Goal: Task Accomplishment & Management: Use online tool/utility

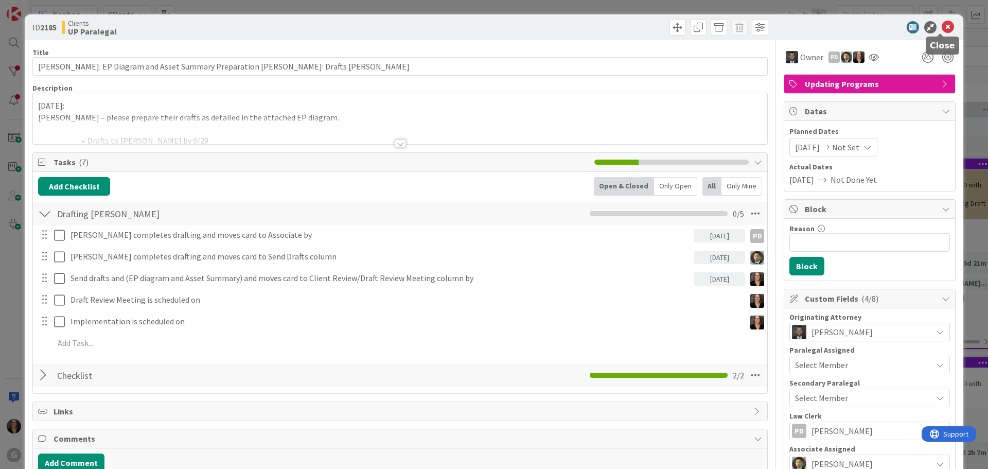
click at [942, 27] on icon at bounding box center [948, 27] width 12 height 12
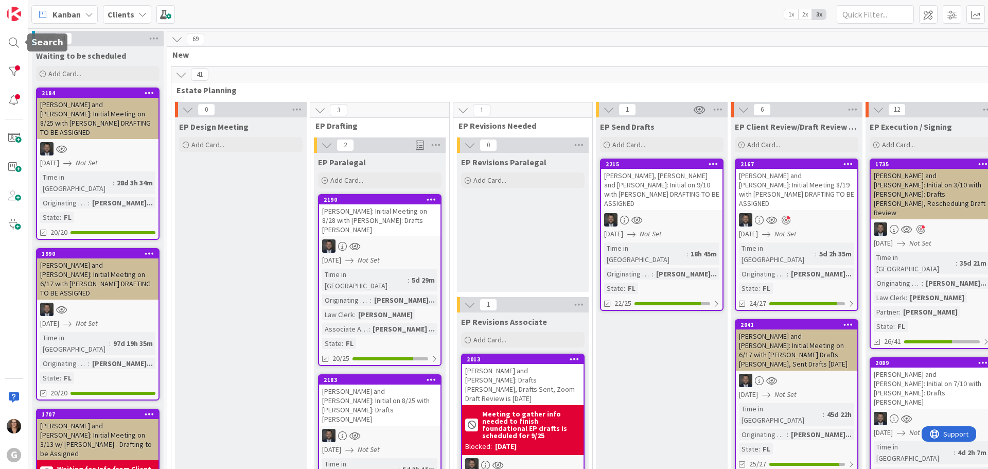
click at [3, 40] on div "G" at bounding box center [14, 234] width 28 height 469
click at [15, 42] on div at bounding box center [14, 42] width 21 height 21
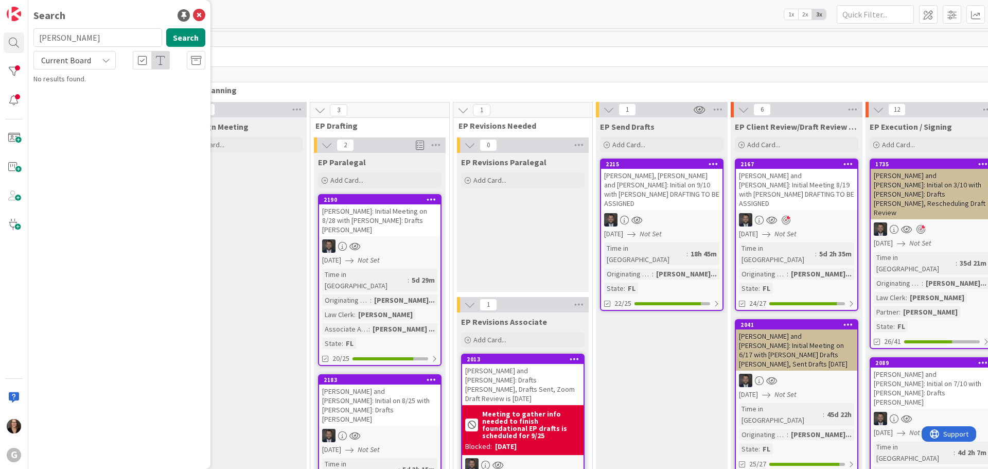
type input "Thompson"
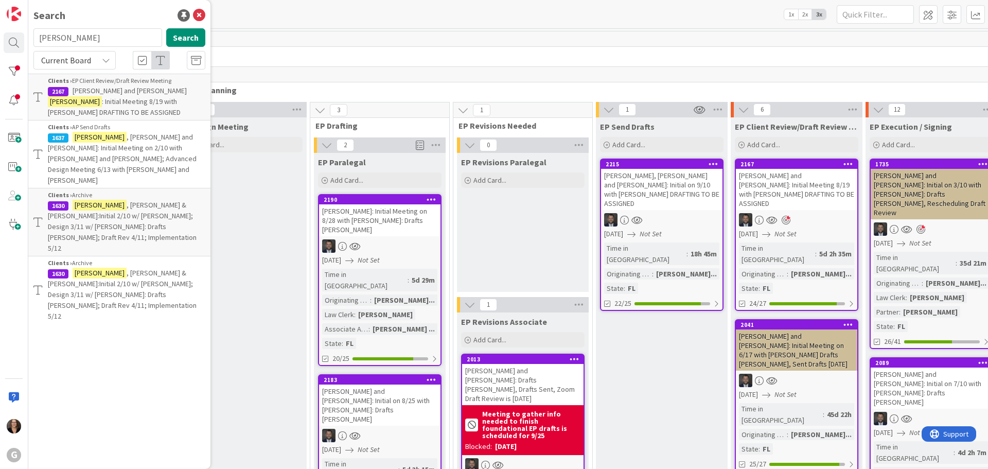
click at [124, 92] on span "Feldman, Stephen and Catherine" at bounding box center [130, 90] width 114 height 9
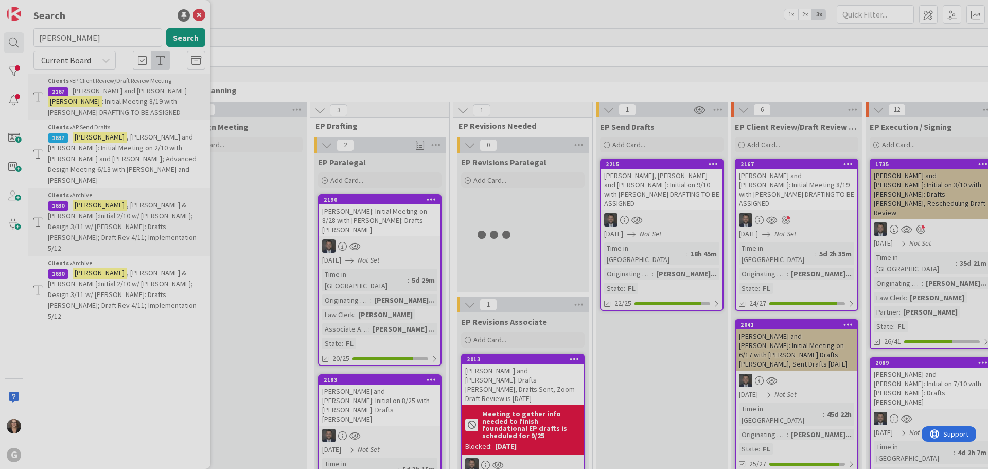
click at [124, 92] on div at bounding box center [494, 234] width 988 height 469
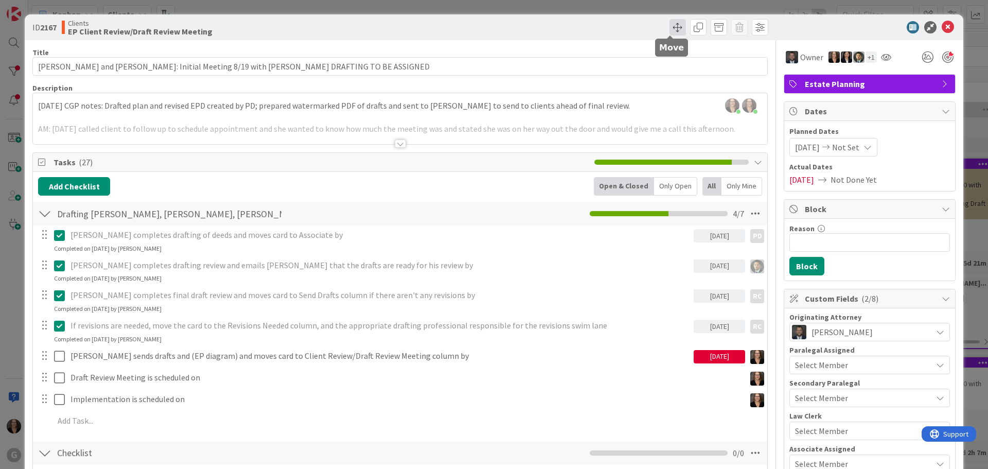
click at [670, 26] on span at bounding box center [678, 27] width 16 height 16
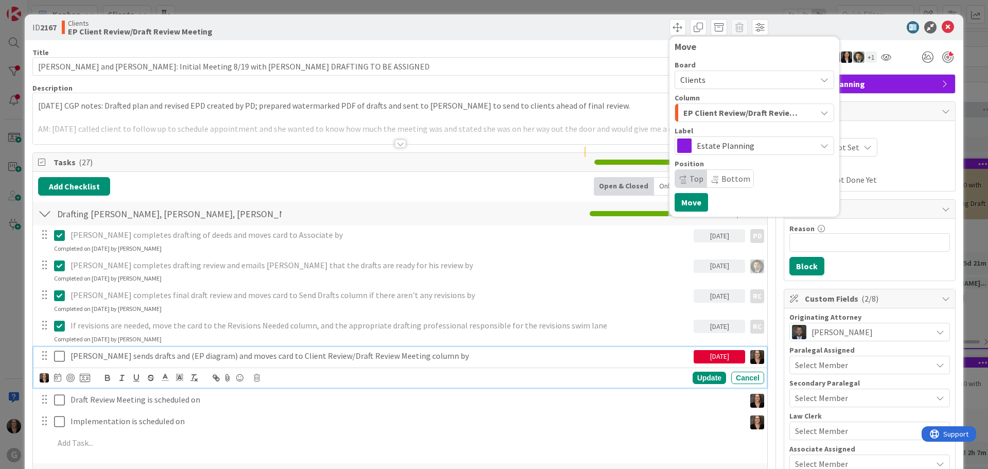
click at [434, 358] on p "Michelle sends drafts and (EP diagram) and moves card to Client Review/Draft Re…" at bounding box center [380, 356] width 619 height 12
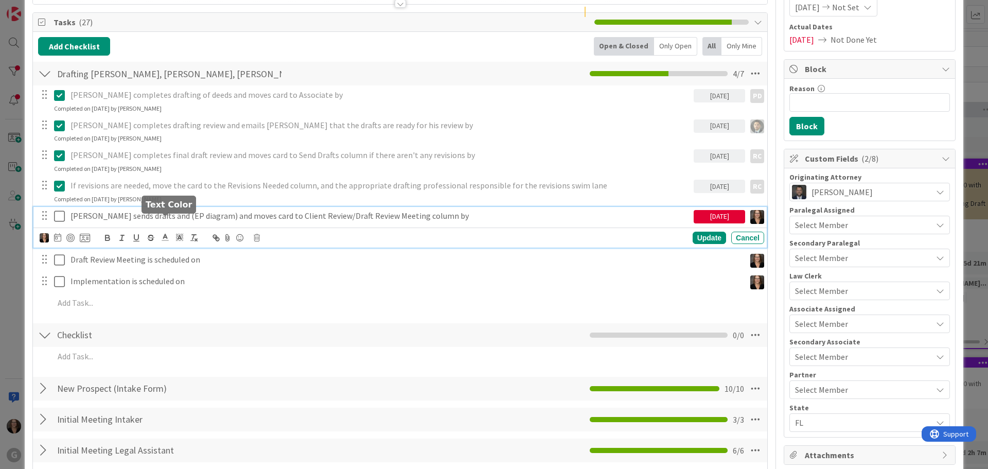
scroll to position [154, 0]
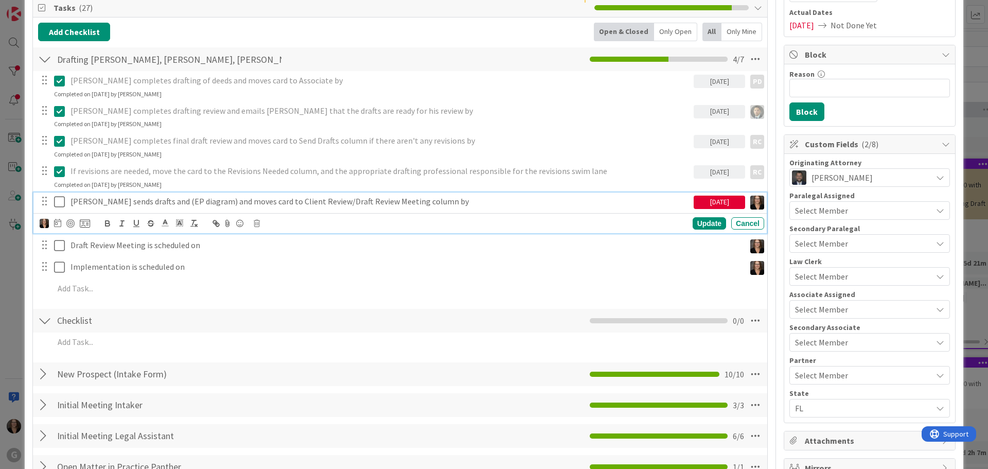
click at [433, 201] on p "Michelle sends drafts and (EP diagram) and moves card to Client Review/Draft Re…" at bounding box center [380, 202] width 619 height 12
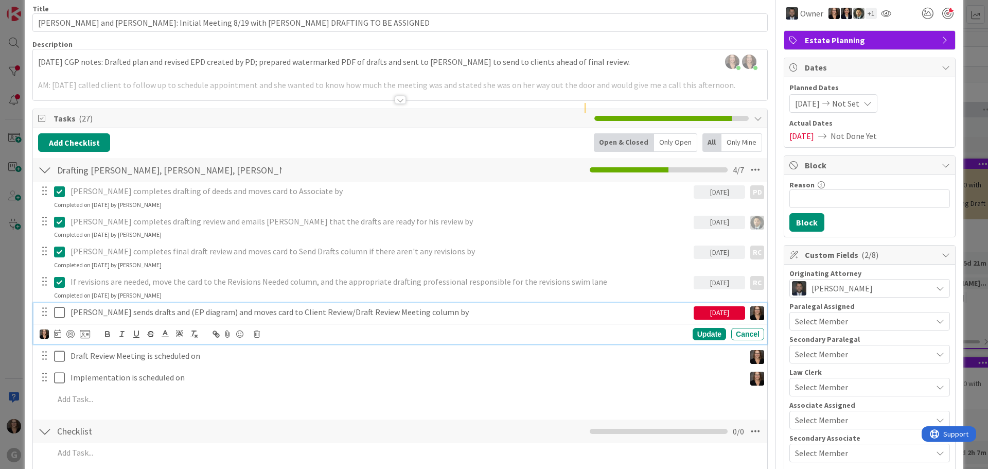
scroll to position [0, 0]
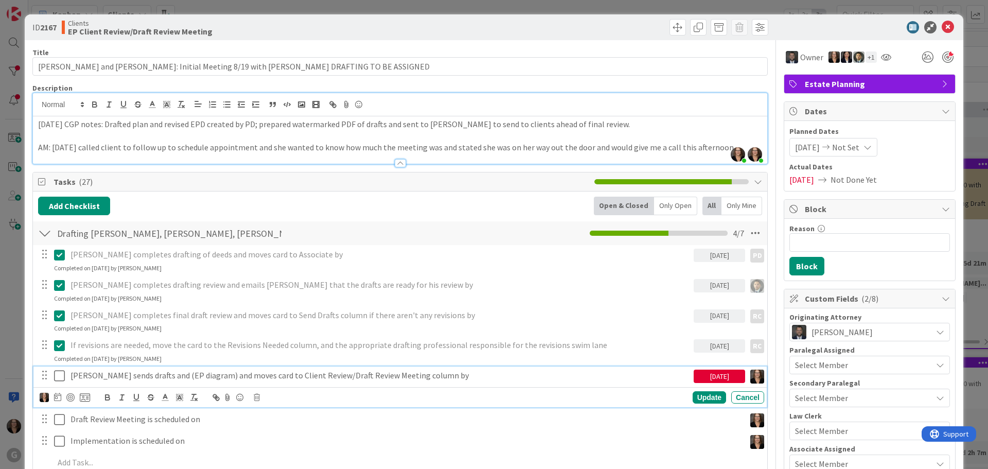
click at [34, 103] on div "Michelle Wilson just joined Michelle Wilson joined 4 m ago 9/12/25 CGP notes: D…" at bounding box center [400, 128] width 735 height 71
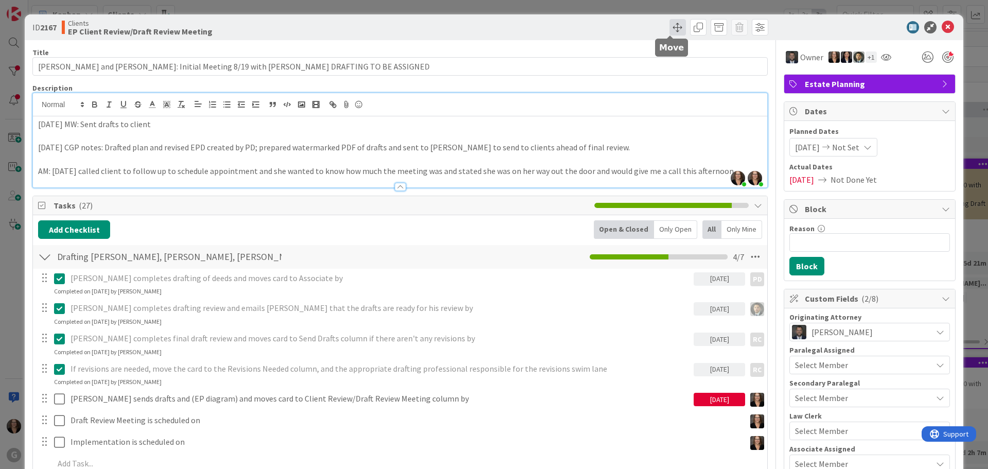
click at [670, 28] on span at bounding box center [678, 27] width 16 height 16
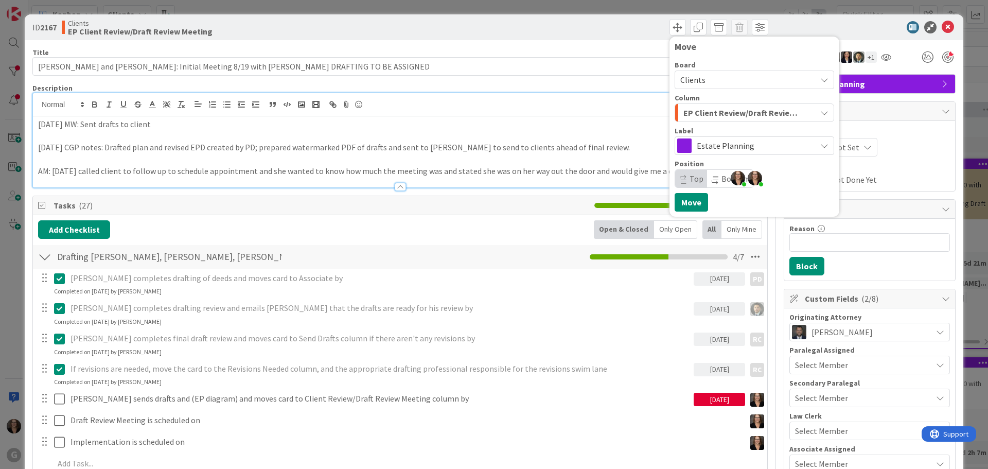
click at [232, 135] on p at bounding box center [400, 136] width 724 height 12
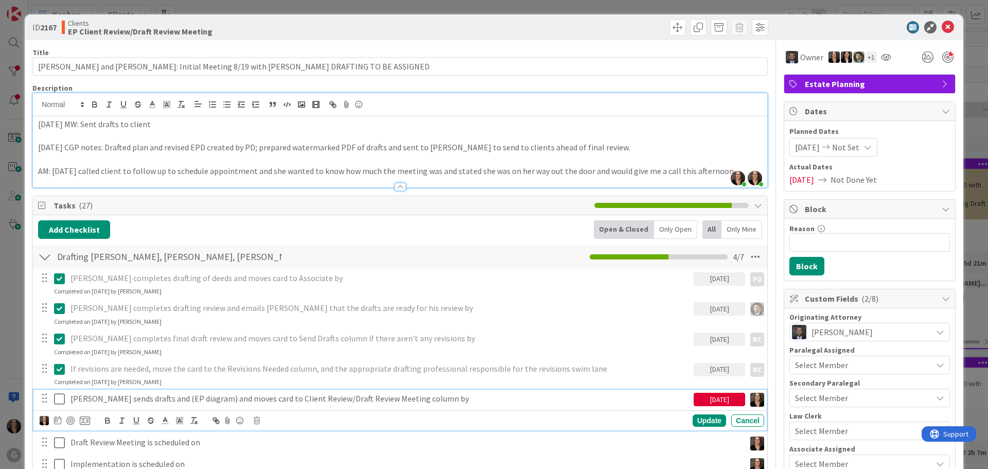
click at [61, 399] on icon at bounding box center [59, 399] width 11 height 12
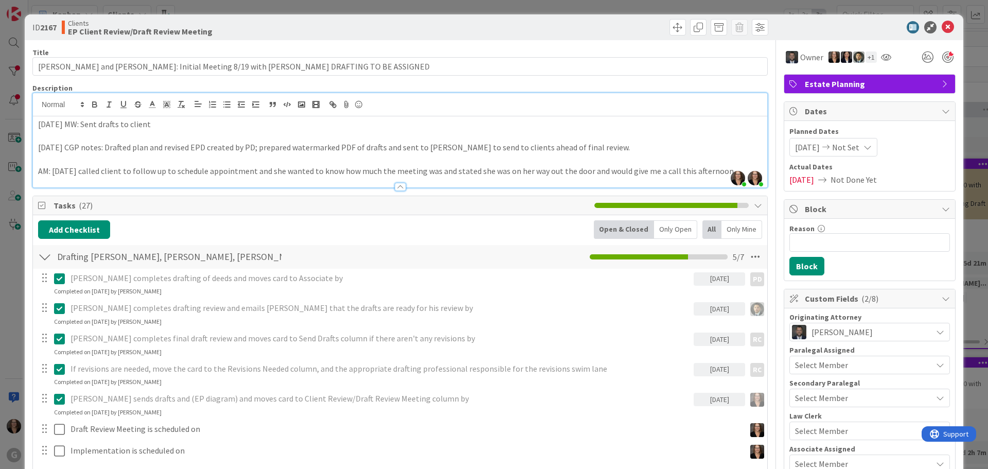
click at [434, 400] on p "Michelle sends drafts and (EP diagram) and moves card to Client Review/Draft Re…" at bounding box center [380, 399] width 619 height 12
drag, startPoint x: 939, startPoint y: 26, endPoint x: 932, endPoint y: 33, distance: 9.8
click at [942, 26] on icon at bounding box center [948, 27] width 12 height 12
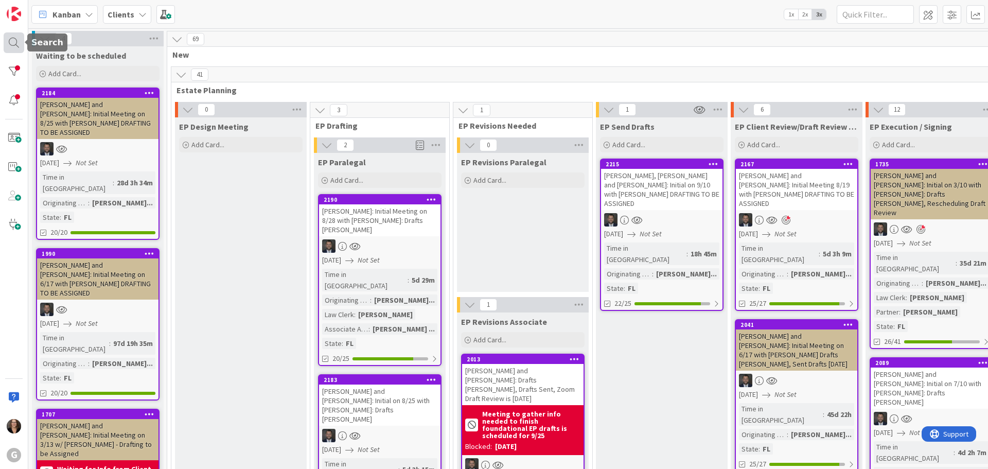
click at [12, 42] on div at bounding box center [14, 42] width 21 height 21
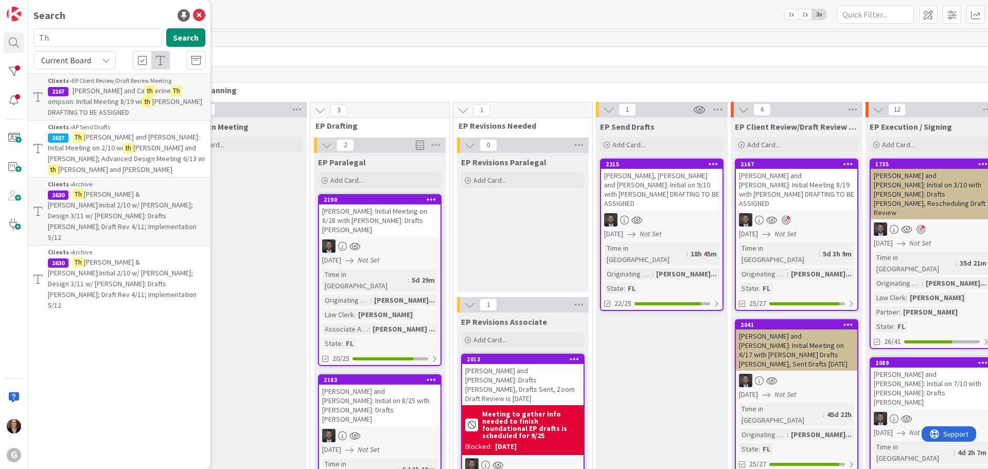
type input "T"
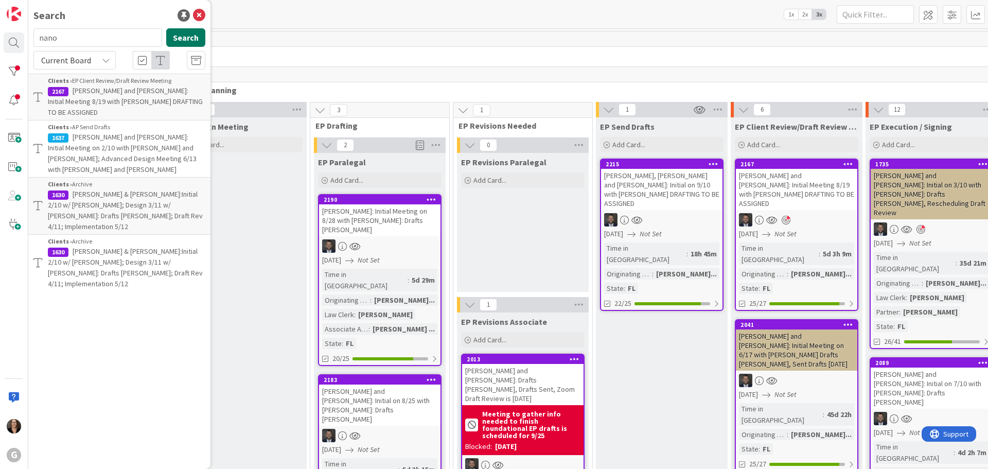
type input "nano"
click at [182, 33] on button "Search" at bounding box center [185, 37] width 39 height 19
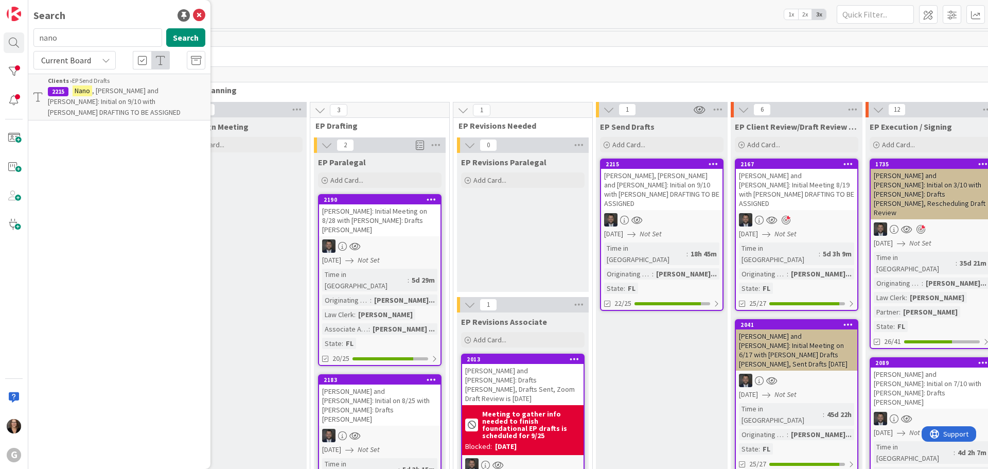
click at [115, 92] on span ", John and Joan Atkinson: Initial on 9/10 with Jonas DRAFTING TO BE ASSIGNED" at bounding box center [114, 101] width 133 height 31
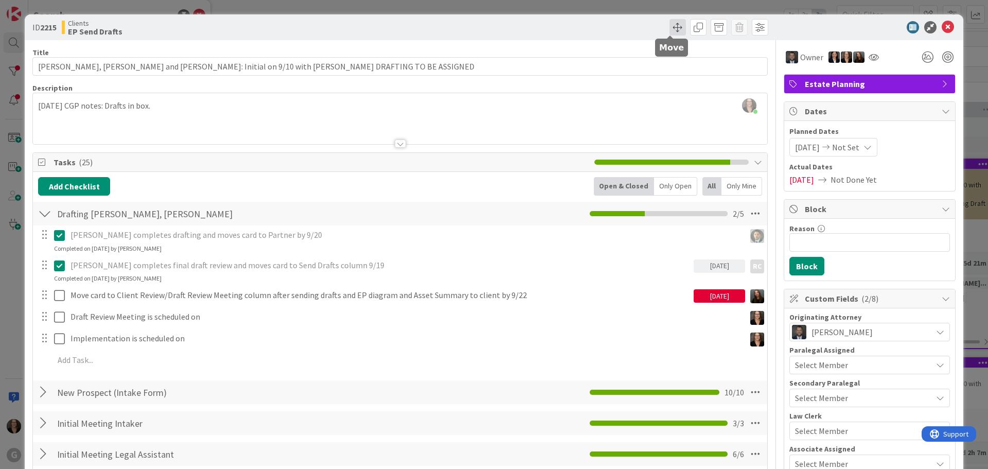
click at [672, 25] on span at bounding box center [678, 27] width 16 height 16
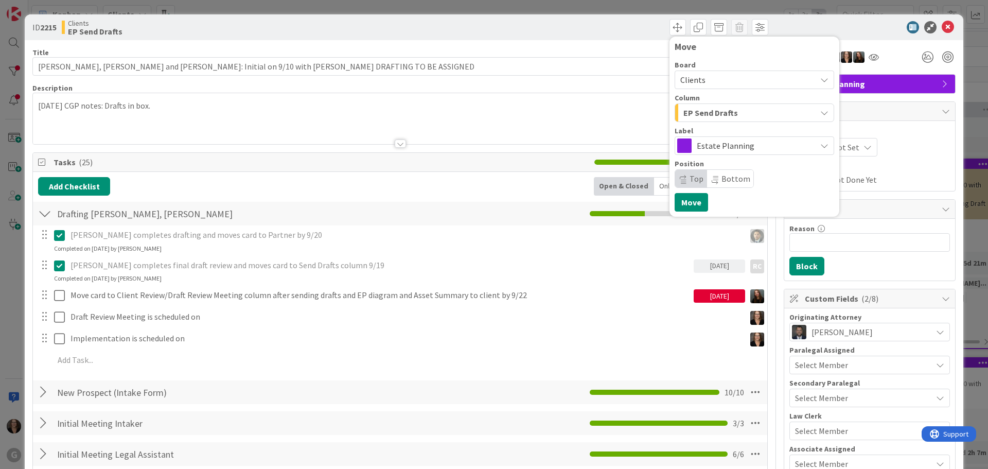
click at [821, 113] on icon "button" at bounding box center [825, 113] width 8 height 8
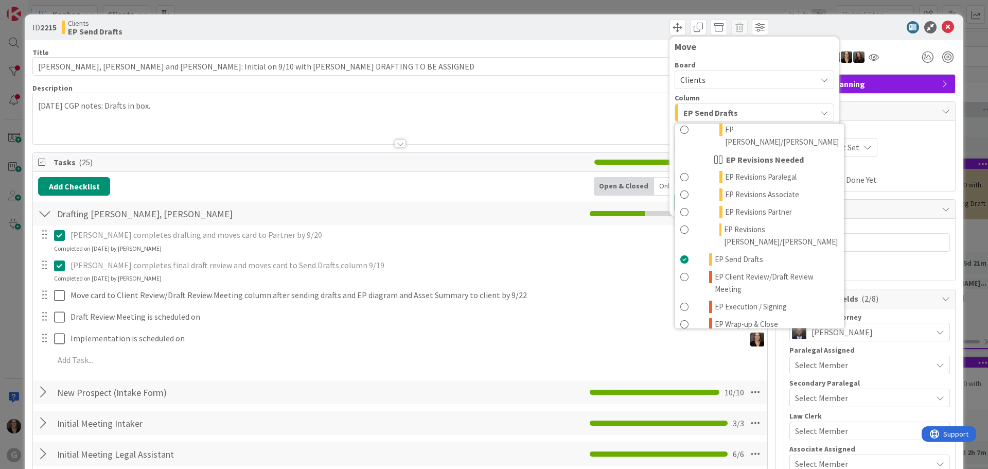
scroll to position [154, 0]
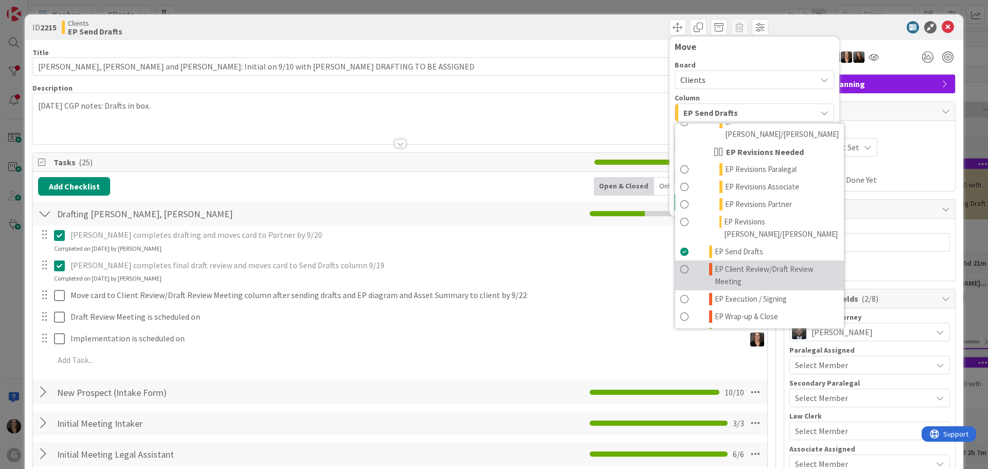
click at [681, 263] on span at bounding box center [685, 275] width 8 height 25
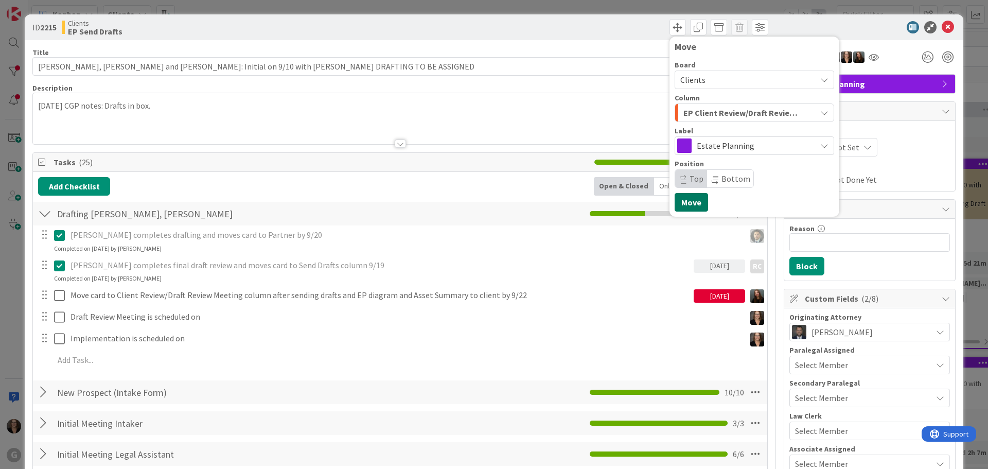
click at [683, 202] on button "Move" at bounding box center [691, 202] width 33 height 19
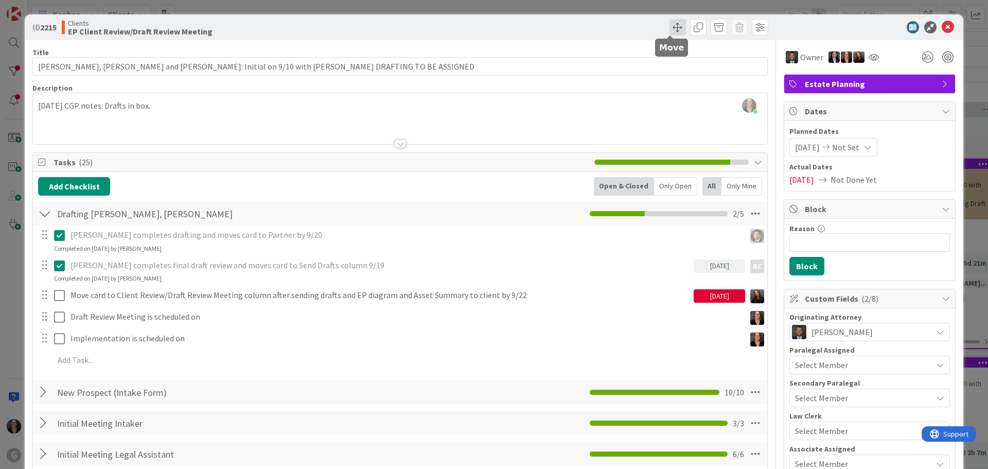
click at [670, 28] on span at bounding box center [678, 27] width 16 height 16
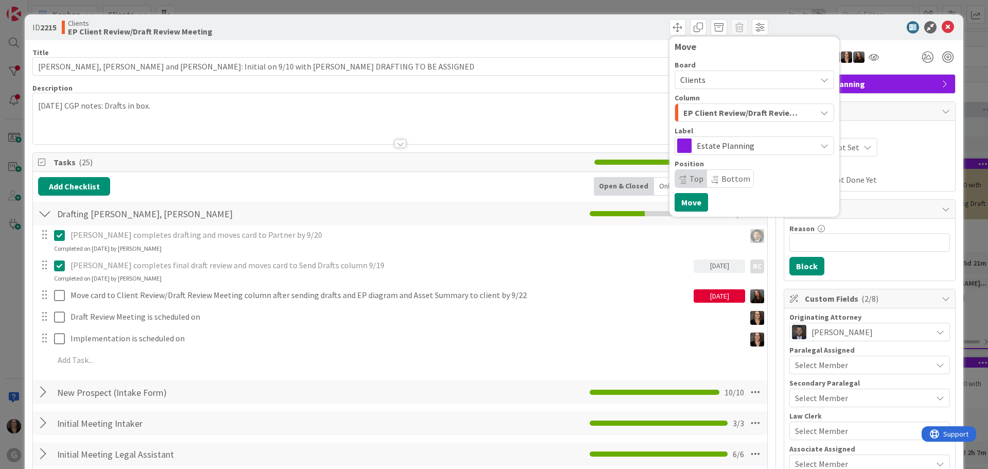
click at [821, 113] on icon "button" at bounding box center [825, 113] width 8 height 8
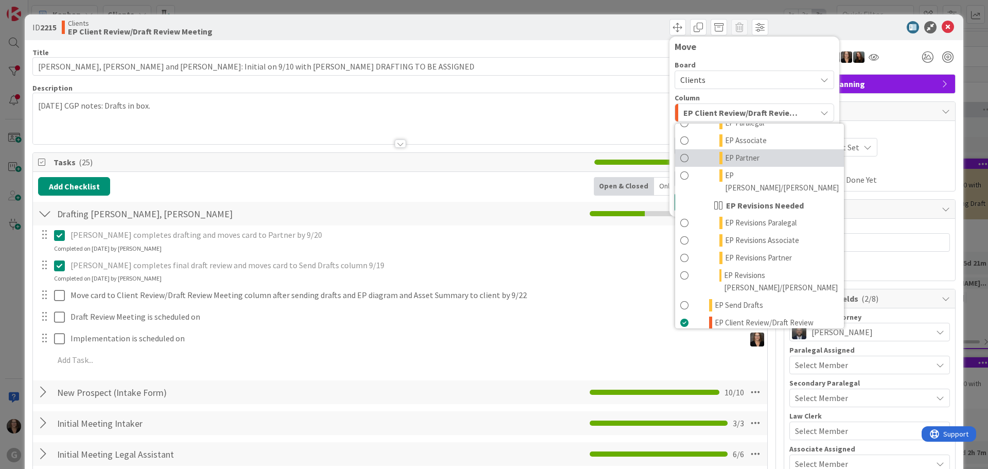
scroll to position [206, 0]
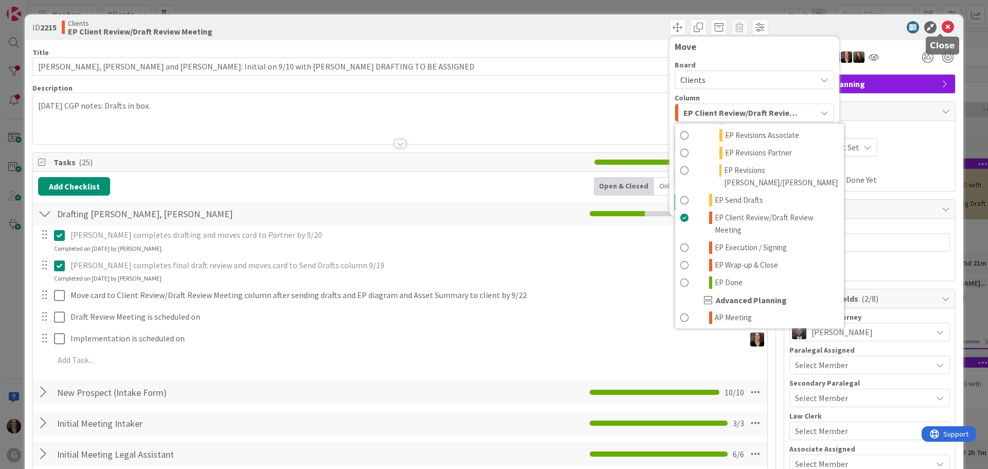
click at [942, 26] on icon at bounding box center [948, 27] width 12 height 12
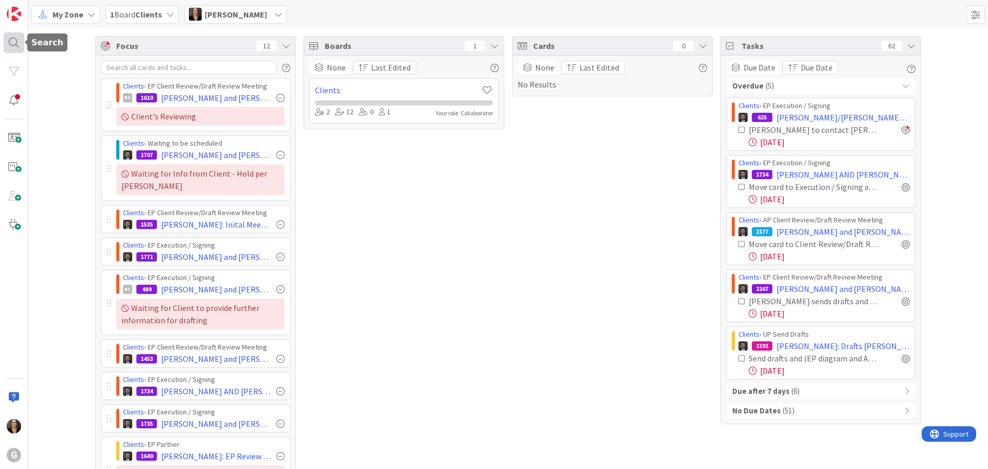
click at [16, 43] on div at bounding box center [14, 42] width 21 height 21
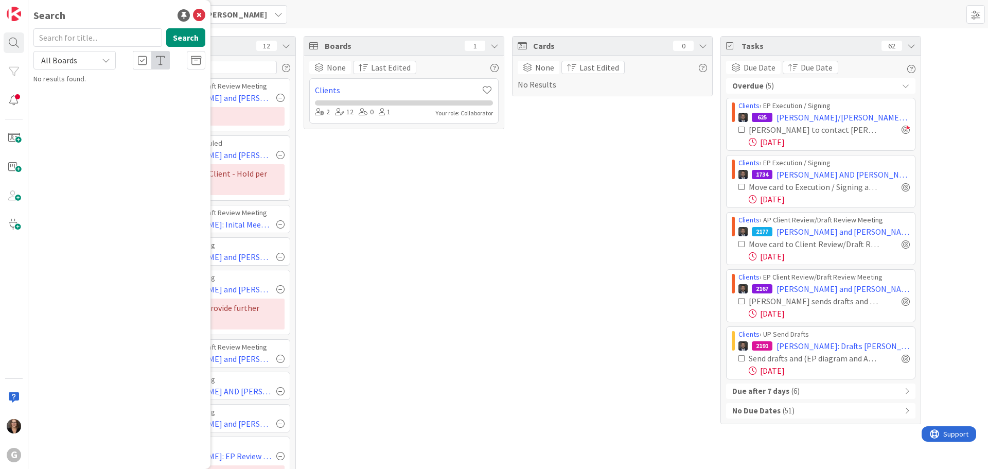
click at [95, 37] on input "text" at bounding box center [97, 37] width 129 height 19
type input "[PERSON_NAME]"
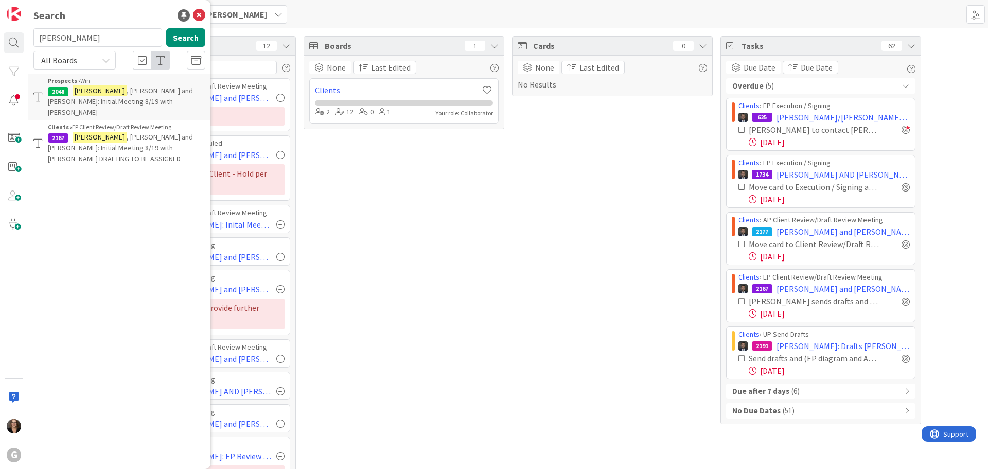
click at [123, 123] on div "Clients › EP Client Review/Draft Review Meeting" at bounding box center [127, 127] width 158 height 9
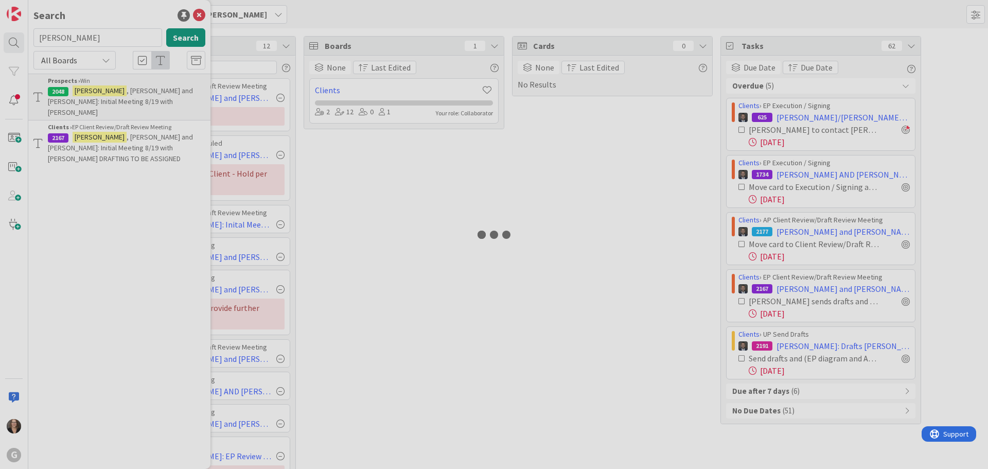
click at [124, 117] on div at bounding box center [494, 234] width 988 height 469
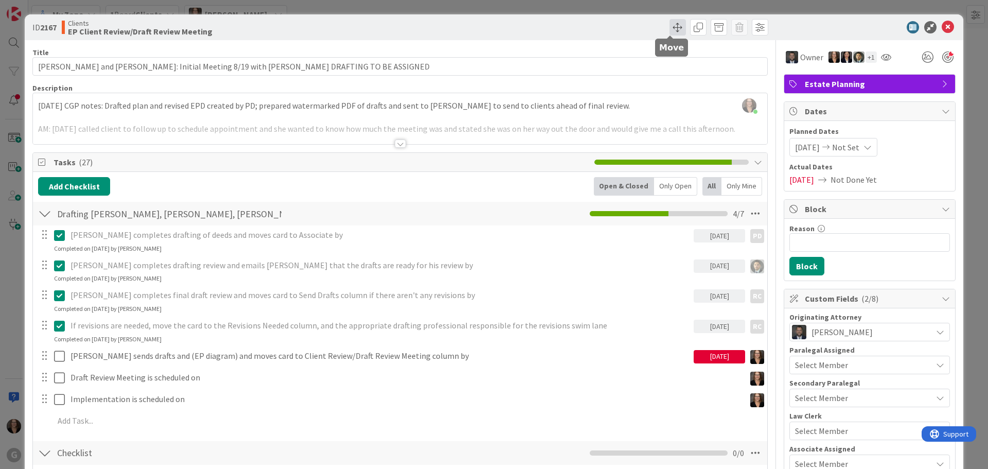
click at [672, 28] on span at bounding box center [678, 27] width 16 height 16
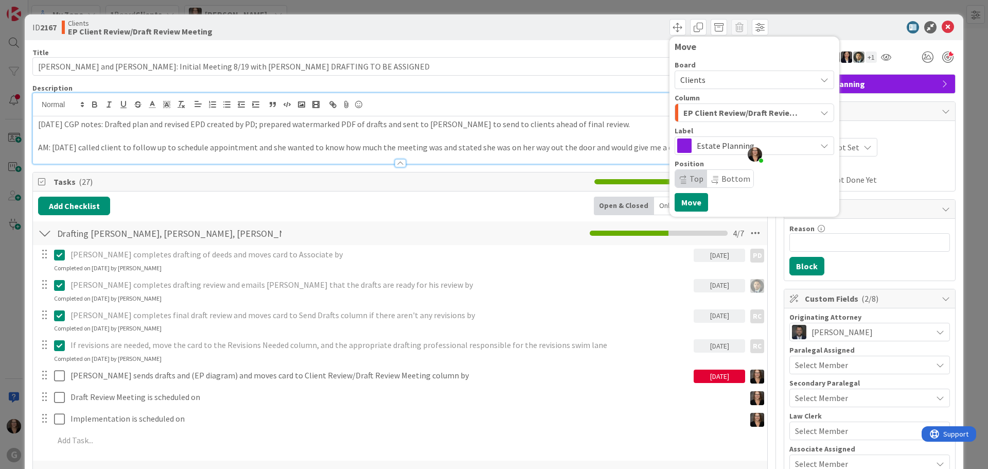
click at [622, 107] on div "Michelle Wilson just joined 9/12/25 CGP notes: Drafted plan and revised EPD cre…" at bounding box center [400, 128] width 735 height 71
